Goal: Complete application form

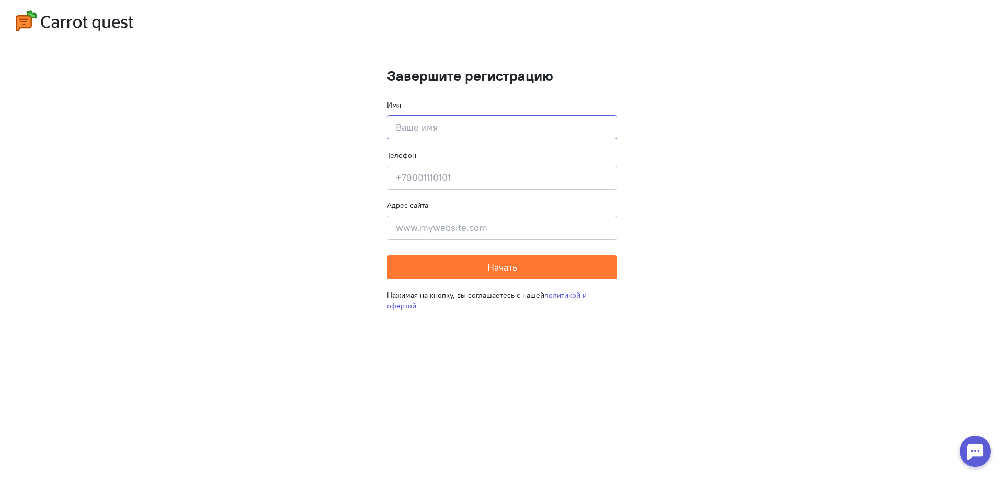
click at [417, 131] on input at bounding box center [502, 128] width 230 height 24
drag, startPoint x: 521, startPoint y: 301, endPoint x: 509, endPoint y: 299, distance: 12.7
drag, startPoint x: 522, startPoint y: 112, endPoint x: 501, endPoint y: 95, distance: 27.1
click at [558, 271] on button "Начать" at bounding box center [502, 268] width 230 height 24
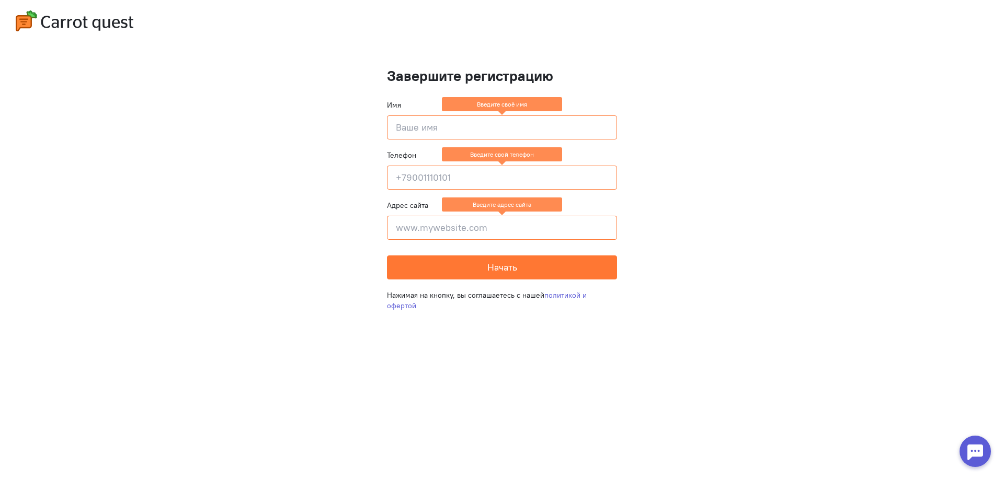
click at [409, 120] on input at bounding box center [502, 128] width 230 height 24
type input "1"
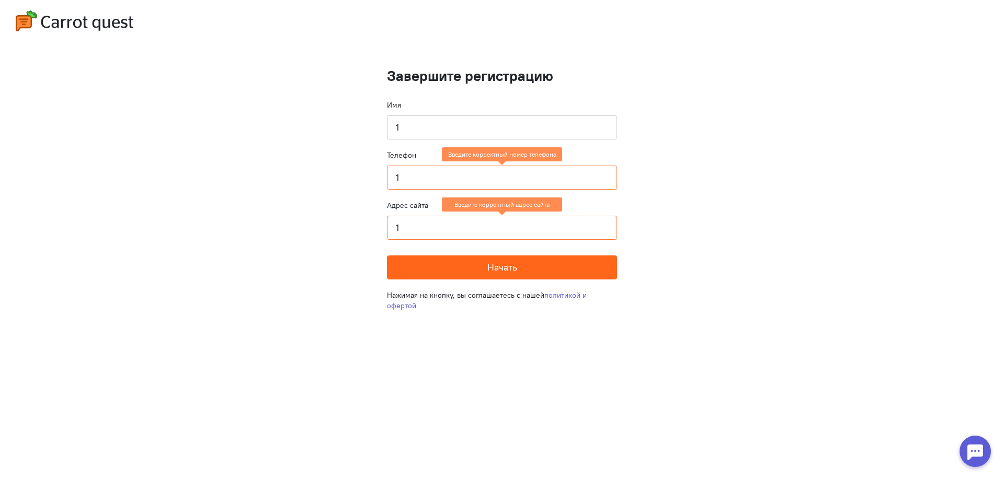
type input "1"
click at [464, 269] on button "Начать" at bounding box center [502, 268] width 230 height 24
click at [473, 173] on input "1" at bounding box center [502, 178] width 230 height 24
drag, startPoint x: 473, startPoint y: 173, endPoint x: 461, endPoint y: 167, distance: 13.8
click at [468, 170] on input "1" at bounding box center [502, 178] width 230 height 24
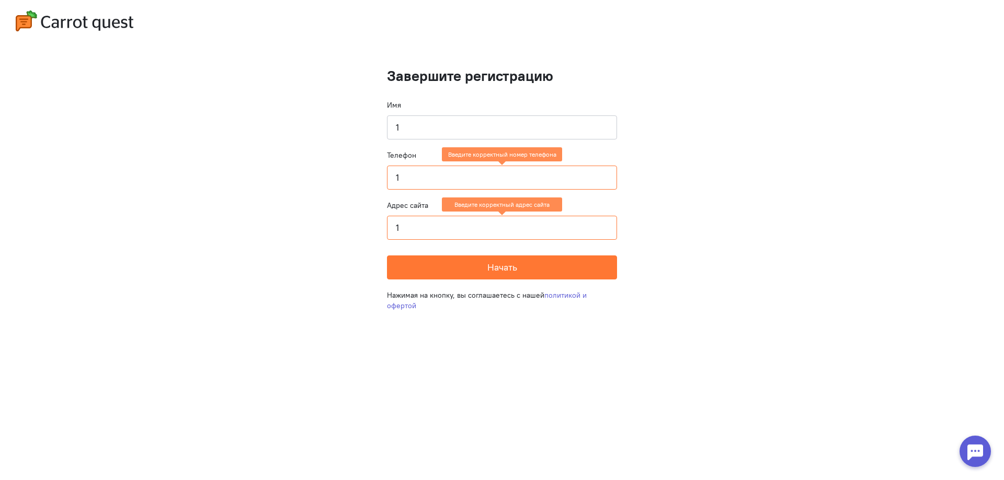
click at [107, 29] on img at bounding box center [75, 20] width 118 height 21
